Goal: Information Seeking & Learning: Learn about a topic

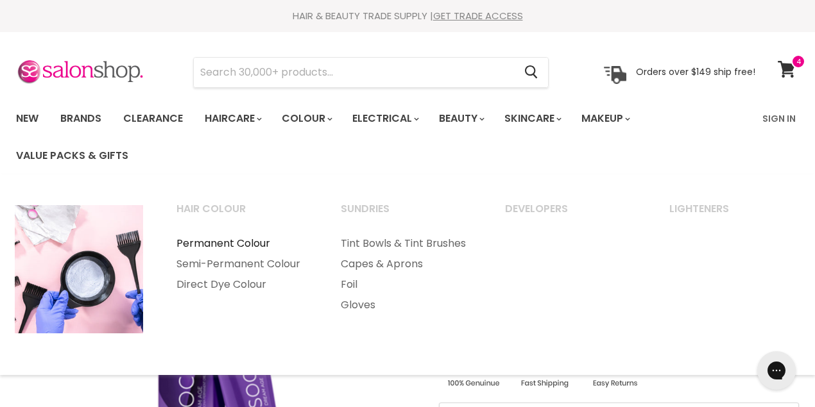
click at [230, 241] on link "Permanent Colour" at bounding box center [241, 243] width 162 height 21
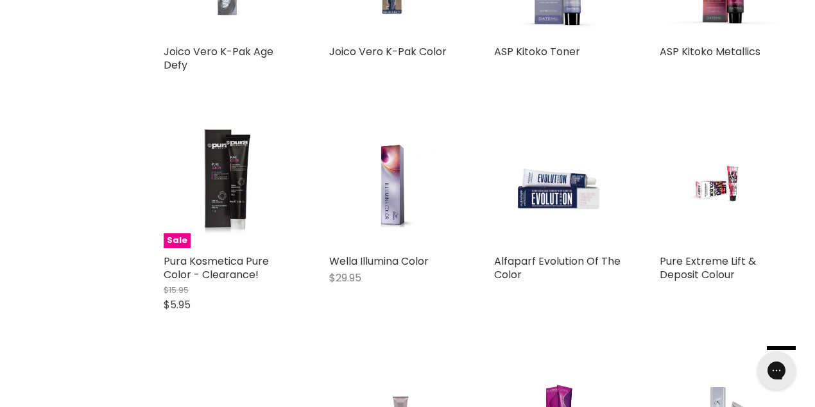
scroll to position [2508, 0]
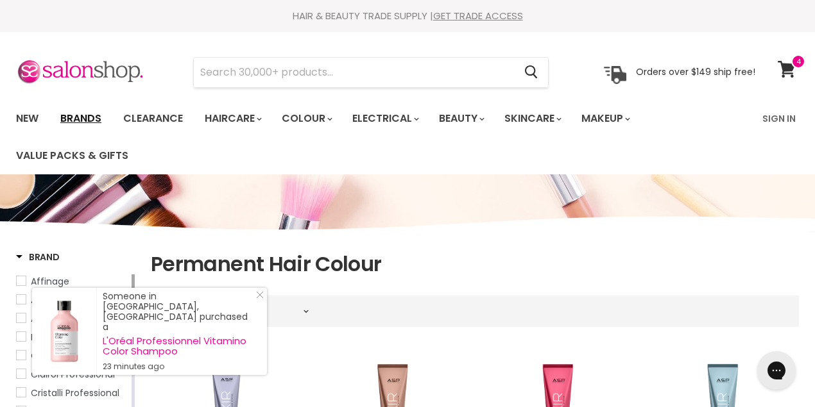
click at [80, 119] on link "Brands" at bounding box center [81, 118] width 60 height 27
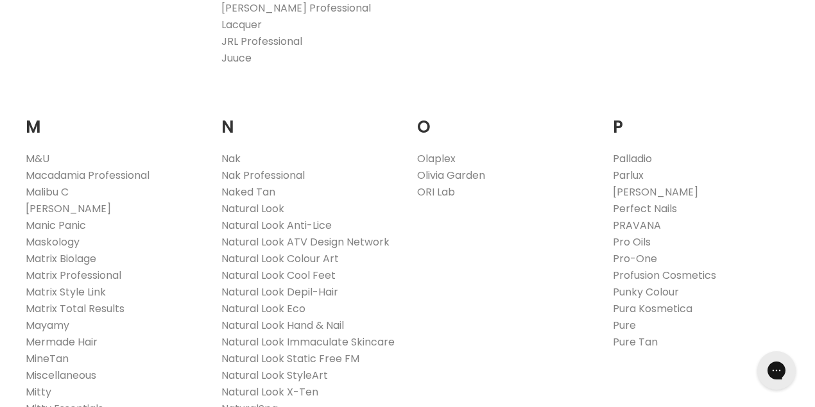
scroll to position [1368, 0]
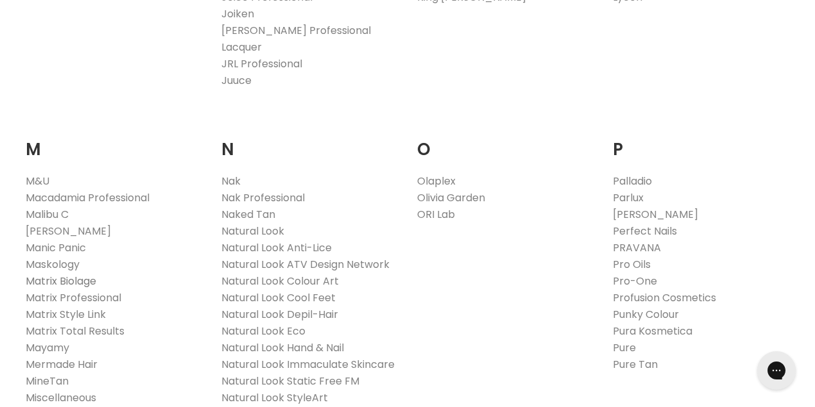
click at [47, 274] on link "Matrix Biolage" at bounding box center [61, 281] width 71 height 15
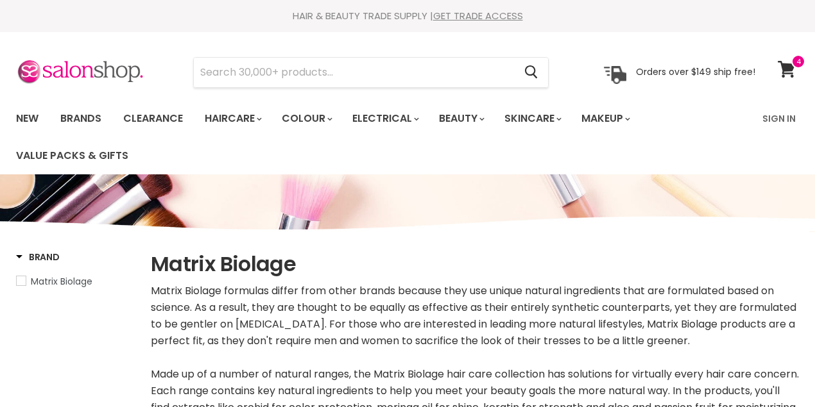
select select "manual"
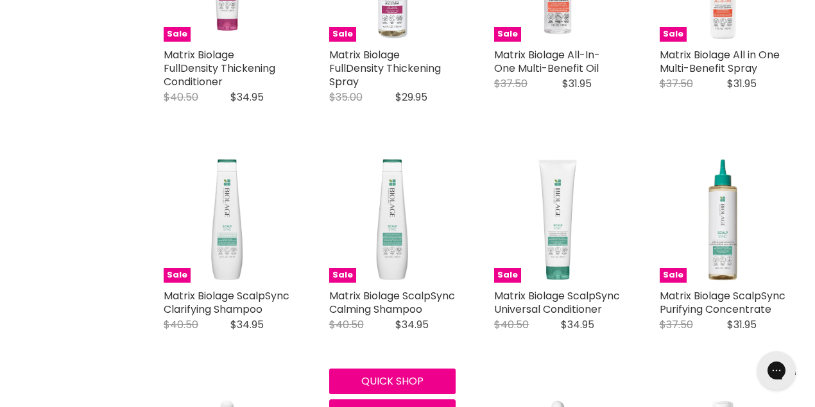
scroll to position [1881, 0]
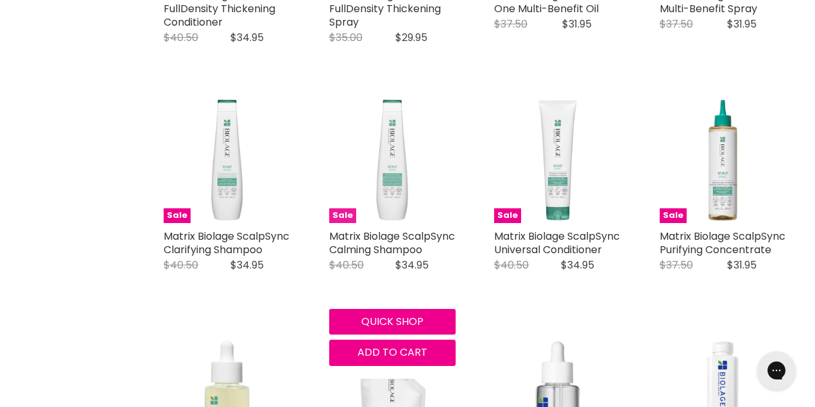
click at [393, 206] on img "Main content" at bounding box center [392, 160] width 127 height 127
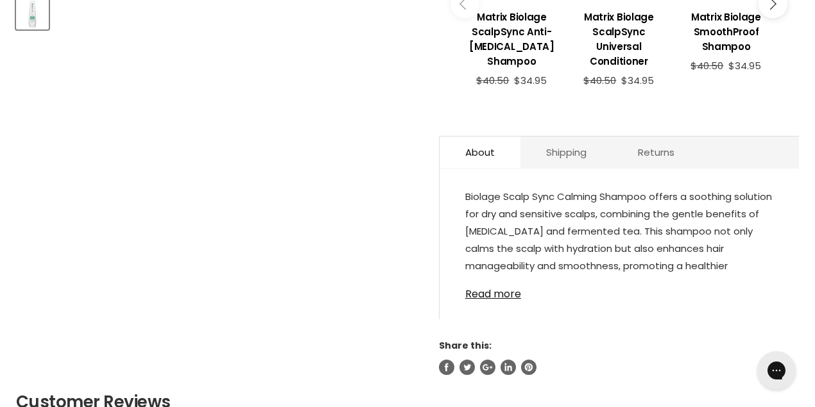
scroll to position [627, 0]
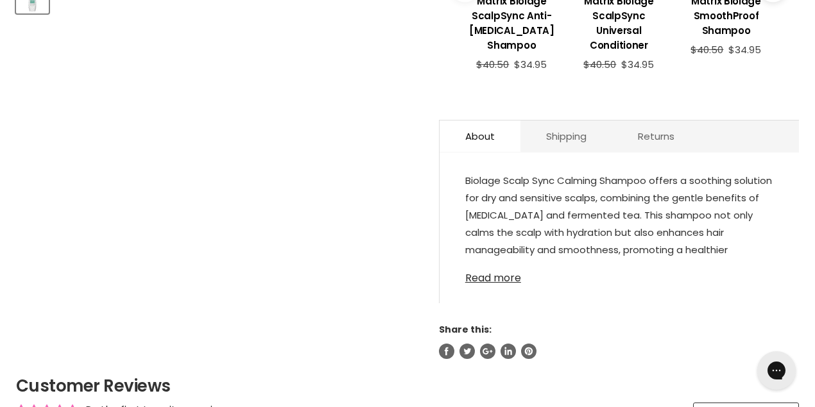
click at [496, 278] on link "Read more" at bounding box center [619, 274] width 308 height 19
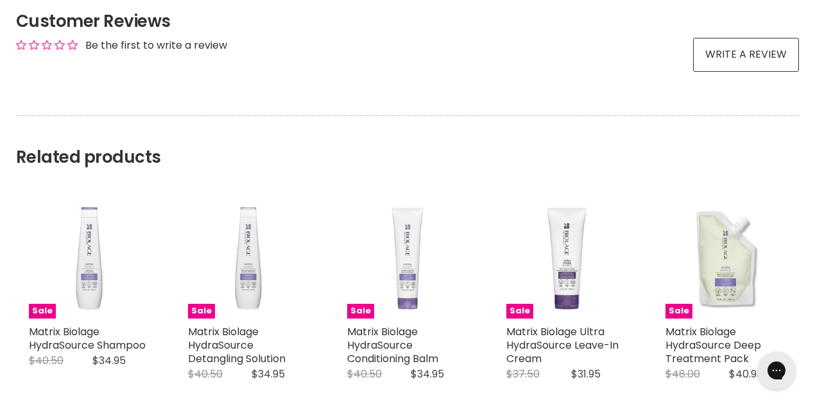
scroll to position [1140, 0]
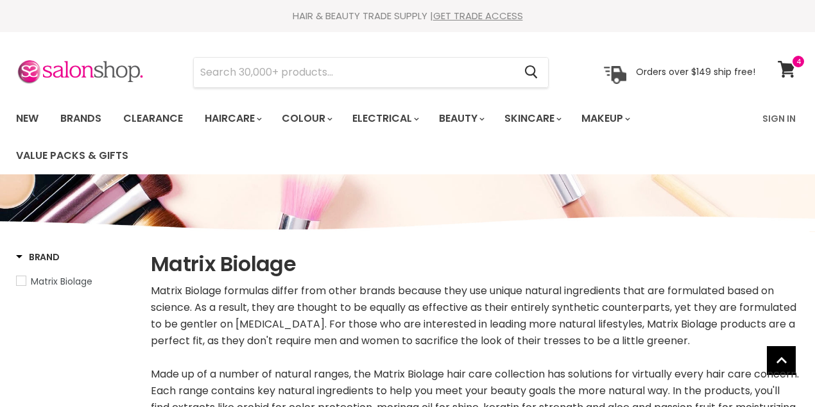
select select "manual"
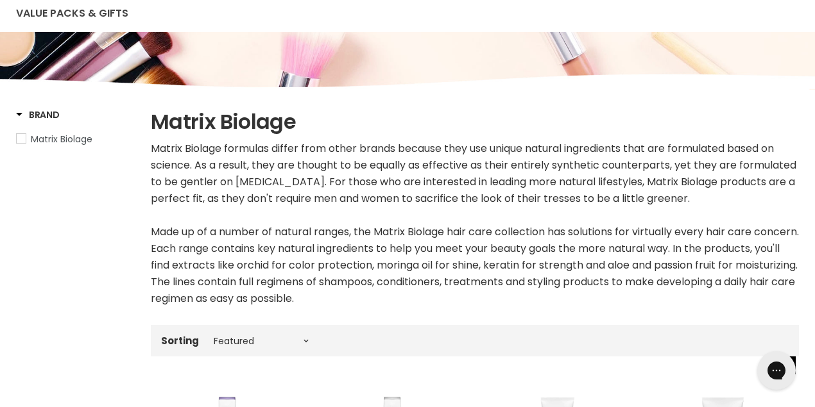
scroll to position [83, 0]
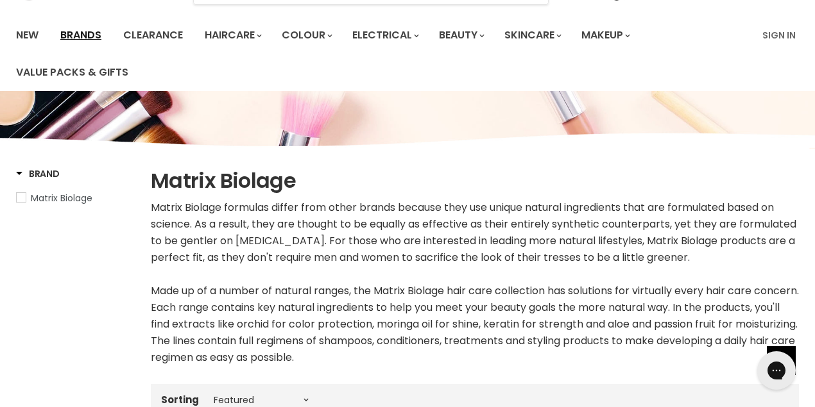
click at [78, 35] on link "Brands" at bounding box center [81, 35] width 60 height 27
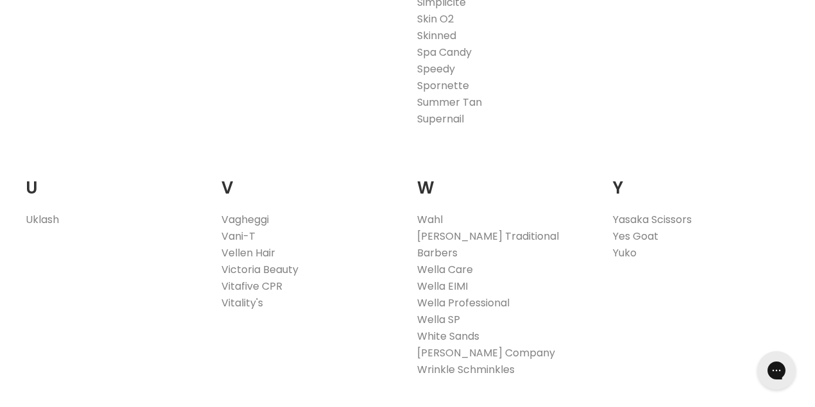
scroll to position [2450, 0]
click at [241, 261] on link "Victoria Beauty" at bounding box center [259, 268] width 77 height 15
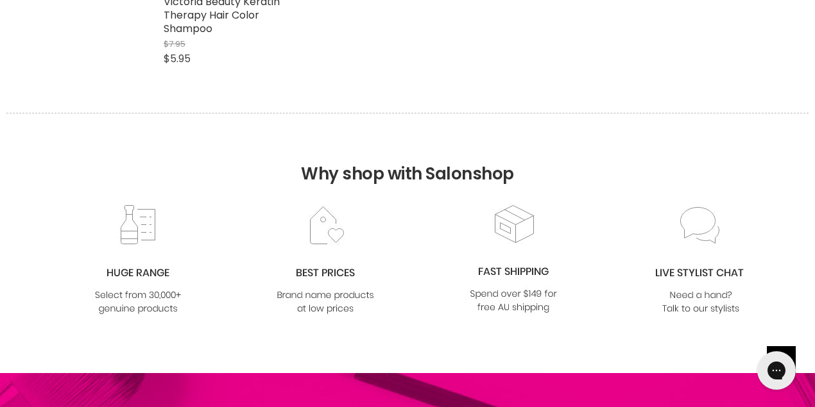
scroll to position [399, 0]
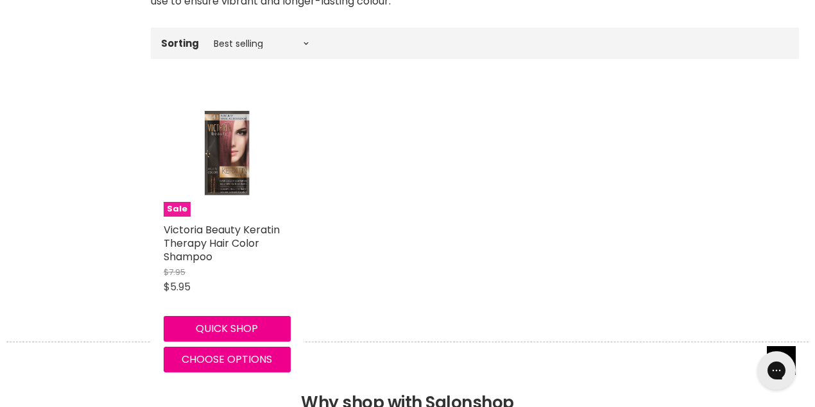
click at [228, 153] on img "Main content" at bounding box center [227, 153] width 85 height 127
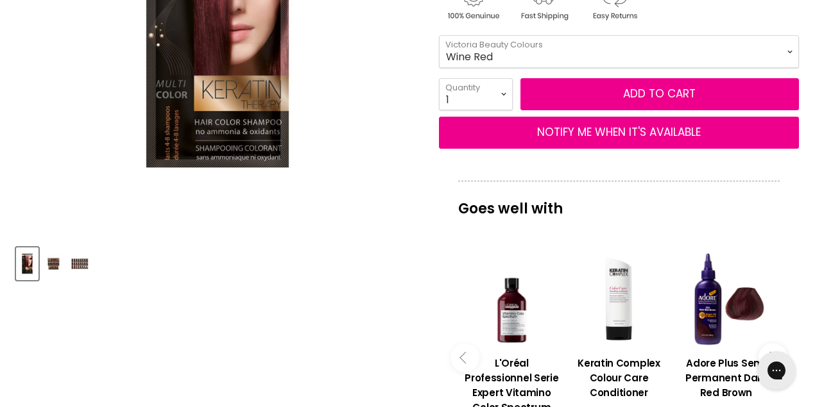
scroll to position [399, 0]
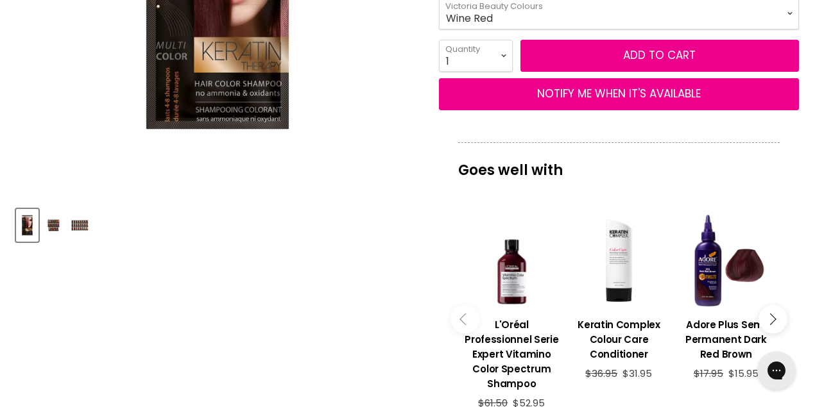
click at [53, 226] on img "Product thumbnails" at bounding box center [54, 225] width 20 height 30
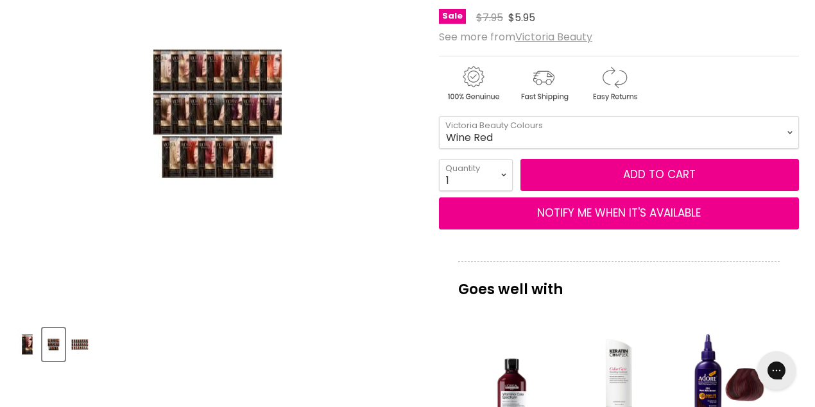
scroll to position [285, 0]
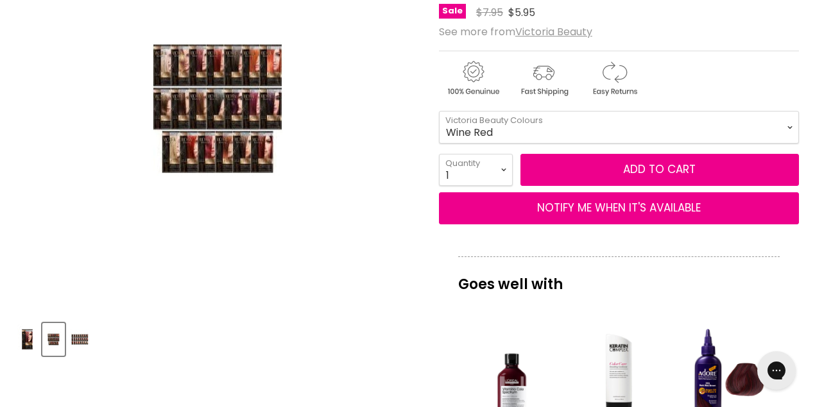
click at [82, 339] on img "Product thumbnails" at bounding box center [80, 340] width 20 height 30
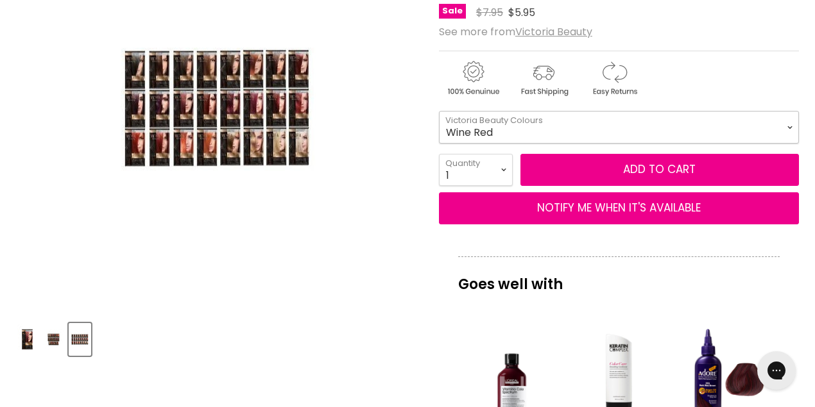
click at [788, 126] on select "Platinum Blonde Light Blonde Blonde Dark Blonde Medium Brown Chestnut Velvet Br…" at bounding box center [619, 127] width 360 height 32
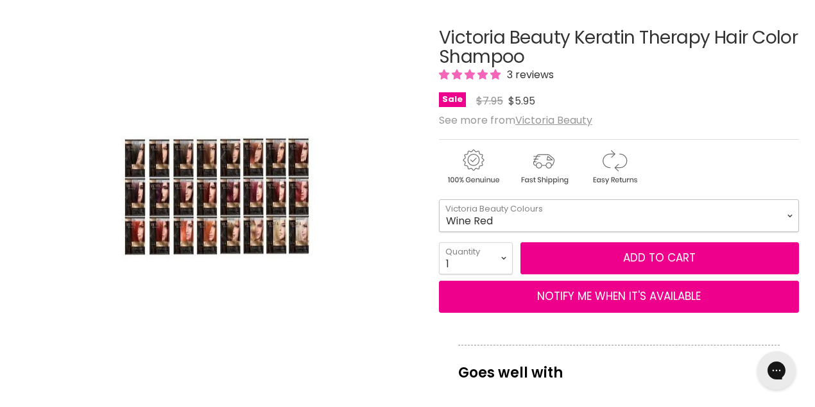
scroll to position [171, 0]
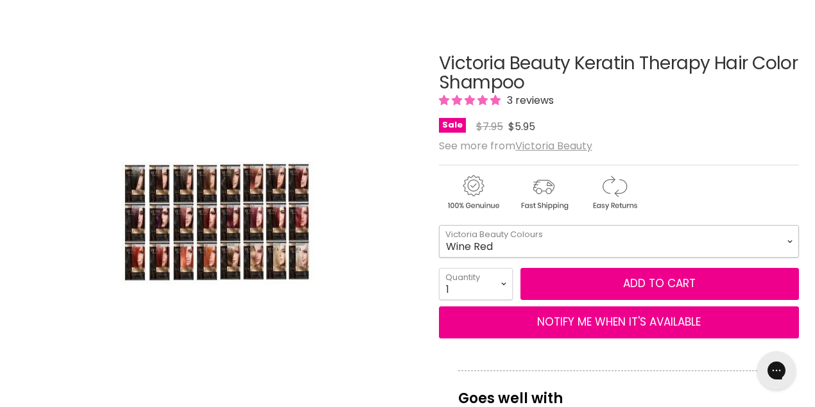
click at [790, 239] on select "Platinum Blonde Light Blonde Blonde Dark Blonde Medium Brown Chestnut Velvet Br…" at bounding box center [619, 241] width 360 height 32
click at [439, 225] on select "Platinum Blonde Light Blonde Blonde Dark Blonde Medium Brown Chestnut Velvet Br…" at bounding box center [619, 241] width 360 height 32
select select "Cherry"
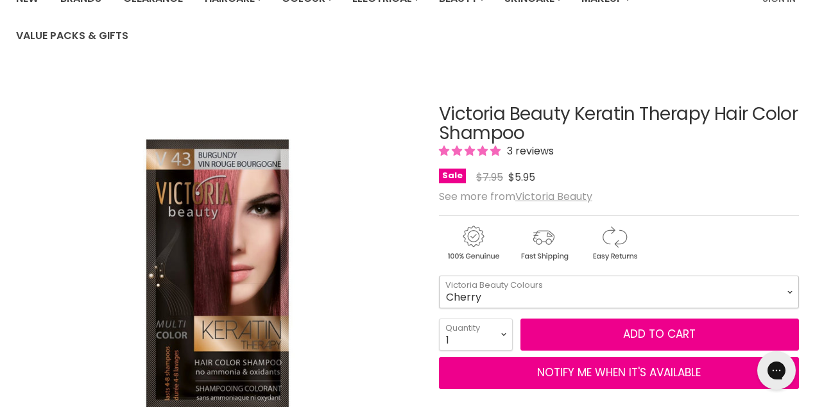
scroll to position [56, 0]
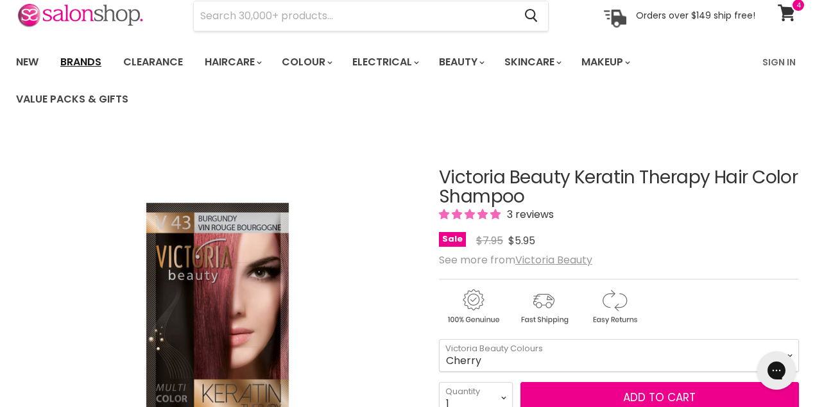
click at [89, 60] on link "Brands" at bounding box center [81, 62] width 60 height 27
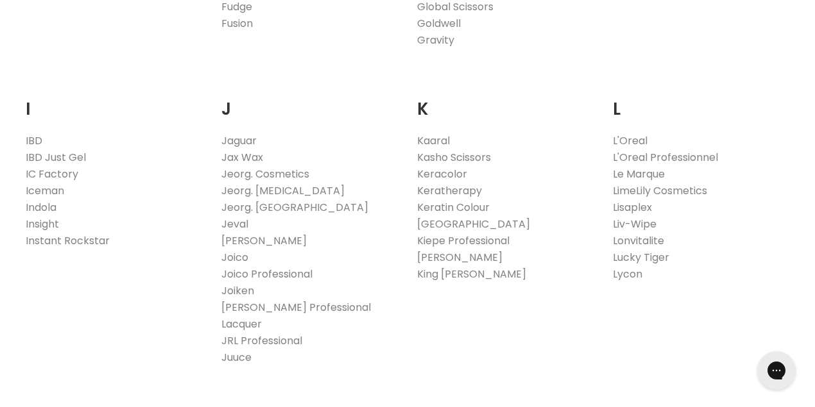
scroll to position [1140, 0]
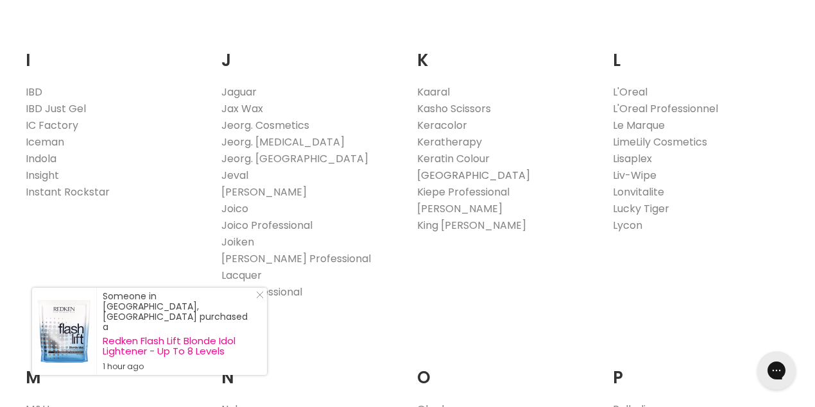
click at [473, 174] on link "[GEOGRAPHIC_DATA]" at bounding box center [473, 175] width 113 height 15
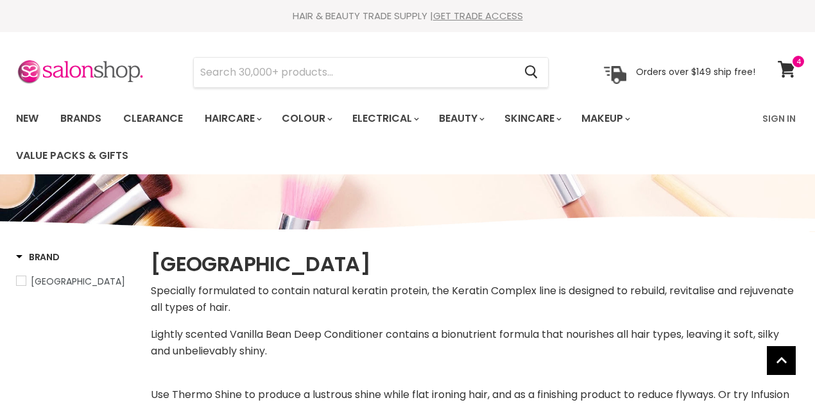
select select "manual"
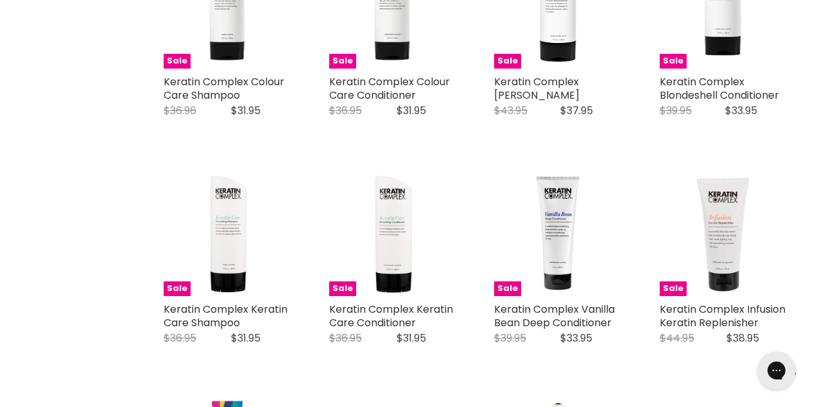
scroll to position [627, 0]
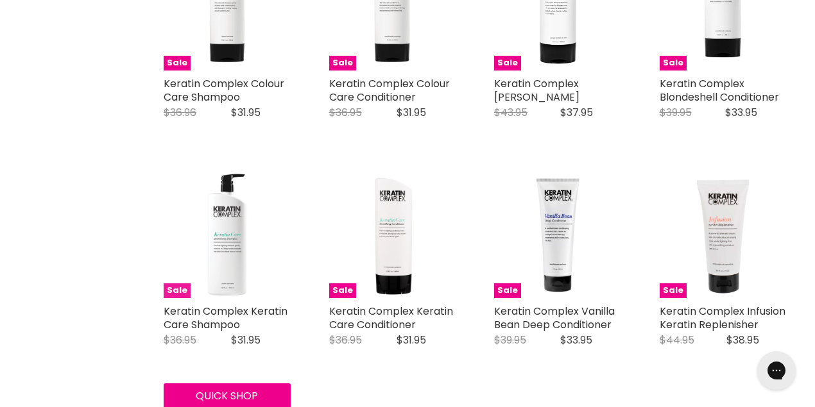
click at [214, 260] on img "Main content" at bounding box center [227, 234] width 127 height 127
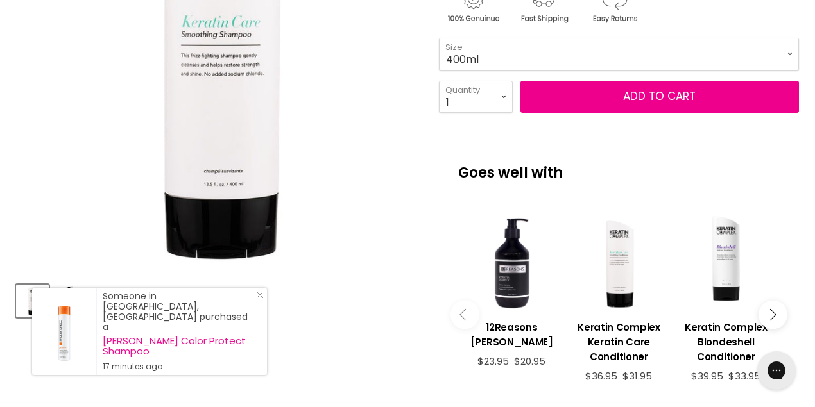
scroll to position [342, 0]
